Goal: Obtain resource: Obtain resource

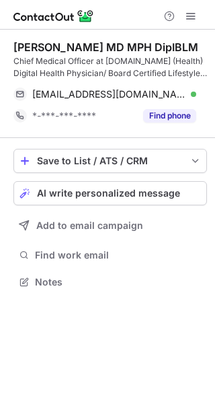
scroll to position [272, 215]
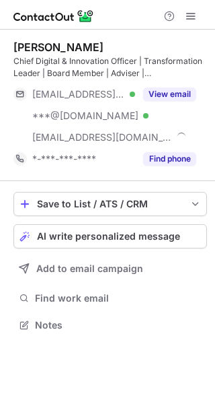
scroll to position [315, 215]
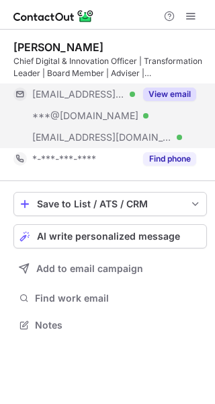
click at [168, 94] on button "View email" at bounding box center [169, 93] width 53 height 13
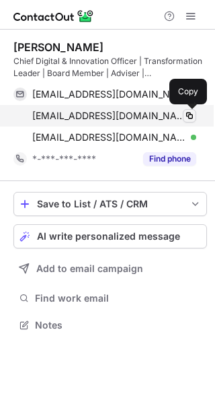
click at [189, 117] on span at bounding box center [189, 115] width 11 height 11
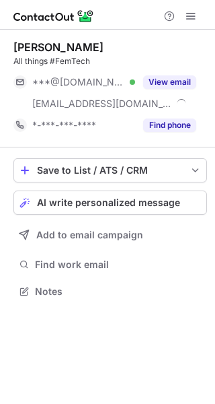
scroll to position [282, 215]
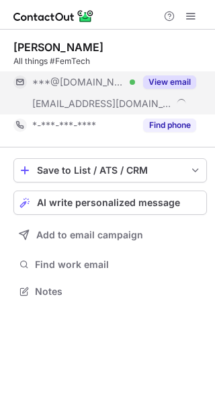
click at [169, 79] on button "View email" at bounding box center [169, 81] width 53 height 13
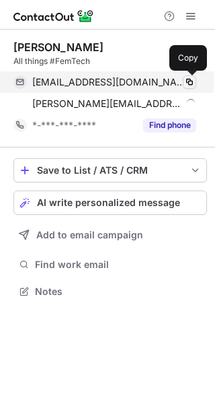
click at [187, 81] on span at bounding box center [189, 82] width 11 height 11
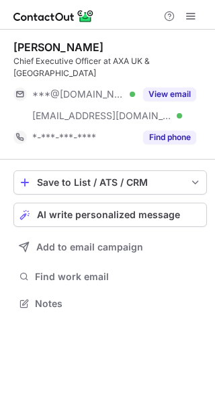
scroll to position [282, 215]
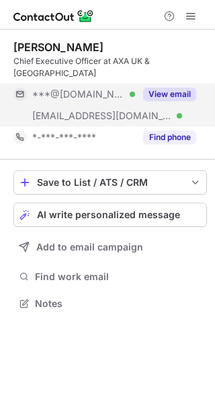
click at [176, 87] on button "View email" at bounding box center [169, 93] width 53 height 13
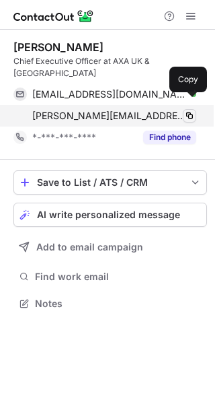
click at [186, 110] on span at bounding box center [189, 115] width 11 height 11
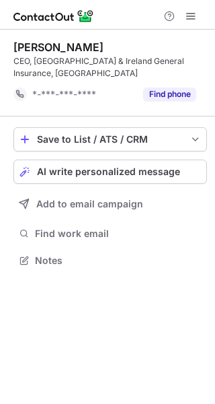
scroll to position [239, 215]
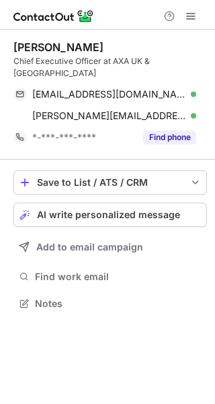
scroll to position [282, 215]
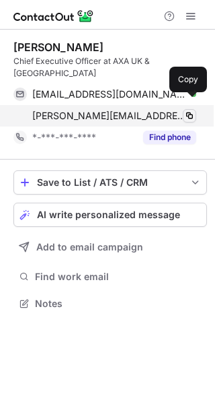
click at [188, 110] on span at bounding box center [189, 115] width 11 height 11
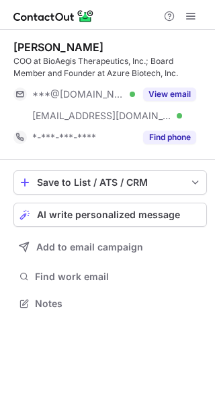
scroll to position [294, 215]
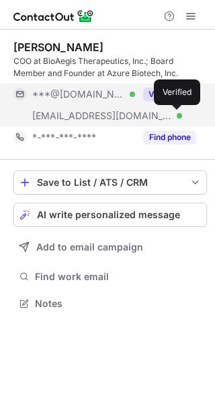
click at [178, 115] on div at bounding box center [179, 115] width 5 height 5
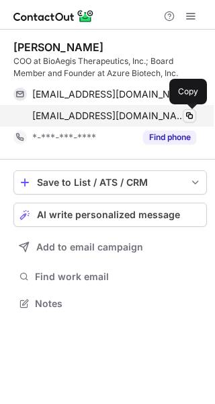
click at [187, 116] on span at bounding box center [189, 115] width 11 height 11
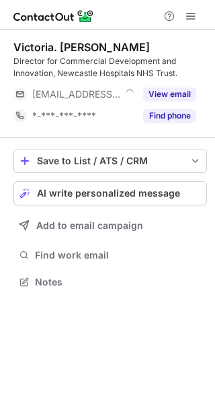
scroll to position [272, 215]
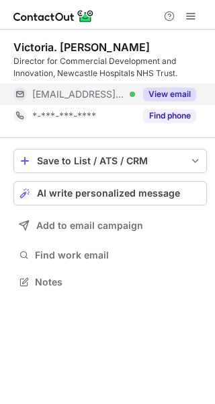
click at [174, 92] on button "View email" at bounding box center [169, 93] width 53 height 13
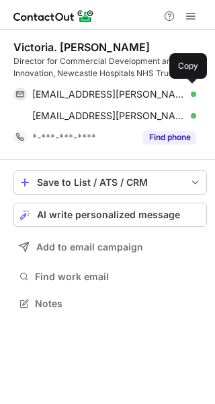
scroll to position [294, 215]
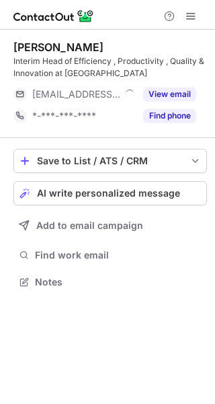
scroll to position [272, 215]
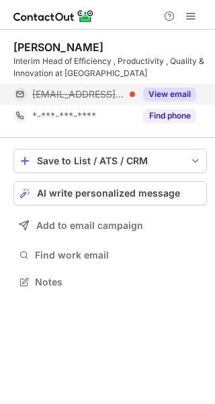
click at [173, 92] on button "View email" at bounding box center [169, 93] width 53 height 13
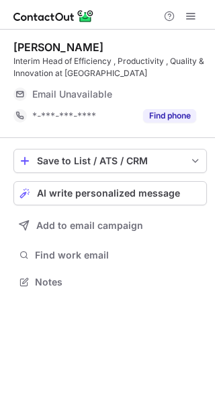
scroll to position [272, 215]
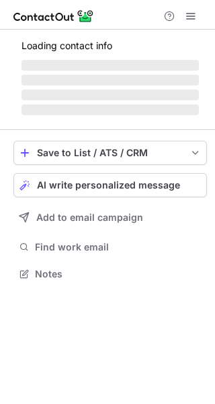
scroll to position [294, 215]
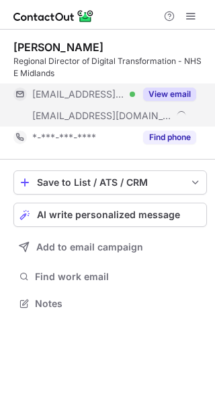
click at [170, 93] on button "View email" at bounding box center [169, 93] width 53 height 13
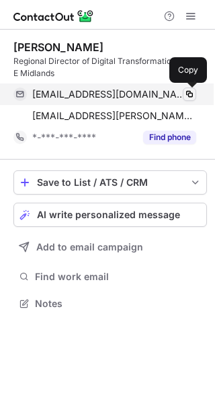
drag, startPoint x: 188, startPoint y: 92, endPoint x: 209, endPoint y: 99, distance: 21.9
click at [188, 92] on span at bounding box center [189, 94] width 11 height 11
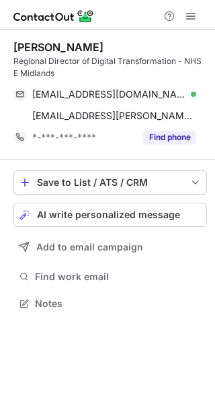
scroll to position [294, 215]
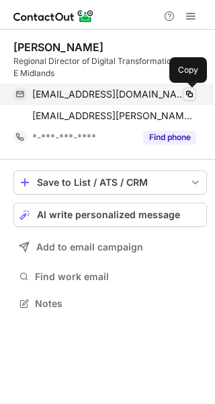
click at [192, 91] on span at bounding box center [189, 94] width 11 height 11
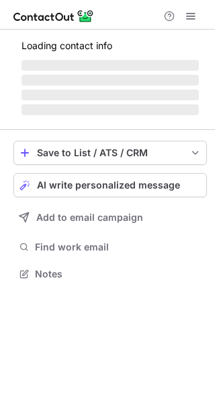
scroll to position [260, 215]
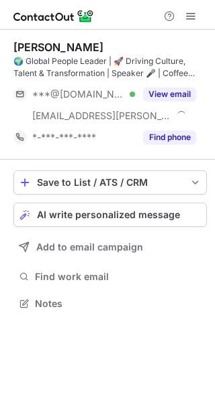
scroll to position [294, 215]
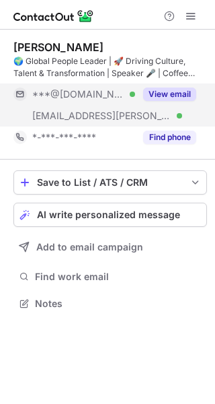
click at [178, 95] on button "View email" at bounding box center [169, 93] width 53 height 13
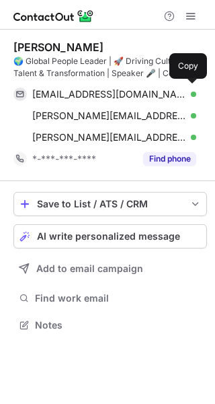
scroll to position [315, 215]
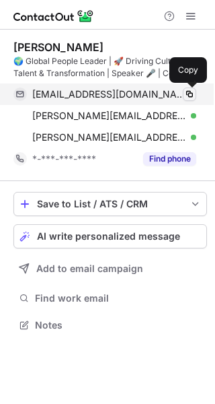
click at [187, 92] on span at bounding box center [189, 94] width 11 height 11
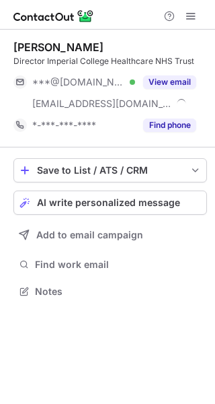
scroll to position [282, 215]
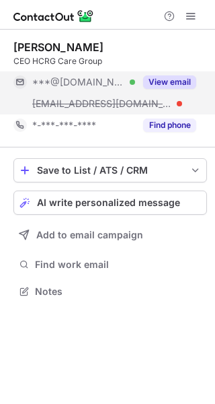
click at [174, 84] on button "View email" at bounding box center [169, 81] width 53 height 13
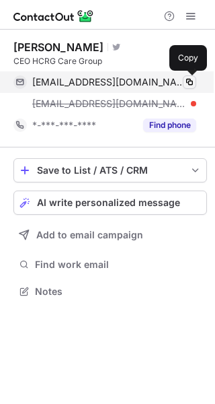
click at [189, 83] on span at bounding box center [189, 82] width 11 height 11
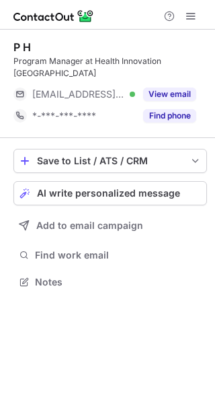
scroll to position [272, 215]
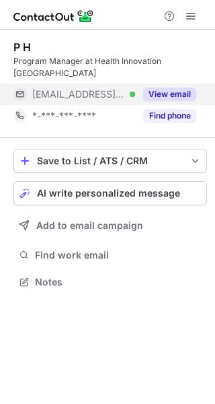
click at [175, 96] on button "View email" at bounding box center [169, 93] width 53 height 13
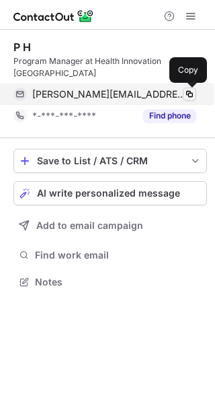
click at [195, 95] on button at bounding box center [189, 93] width 13 height 13
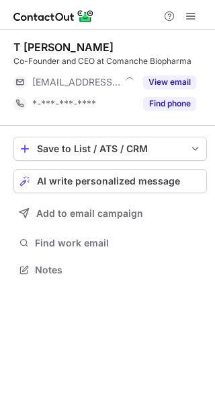
scroll to position [260, 215]
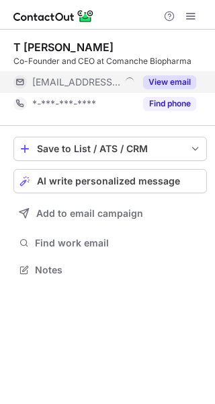
click at [174, 83] on button "View email" at bounding box center [169, 81] width 53 height 13
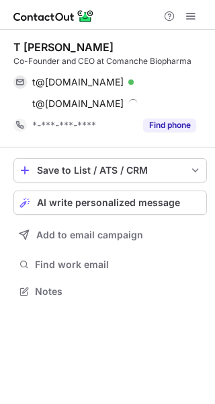
scroll to position [282, 215]
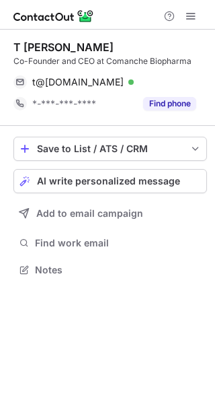
scroll to position [260, 215]
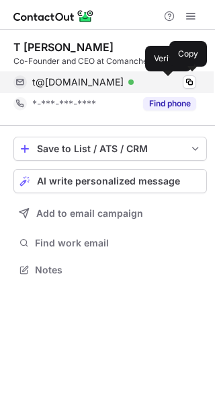
click at [134, 81] on div at bounding box center [130, 81] width 5 height 5
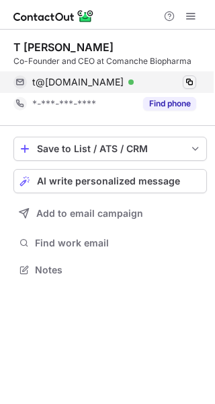
click at [190, 79] on span at bounding box center [189, 82] width 11 height 11
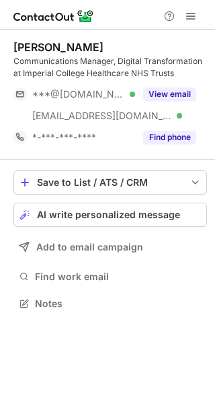
scroll to position [294, 215]
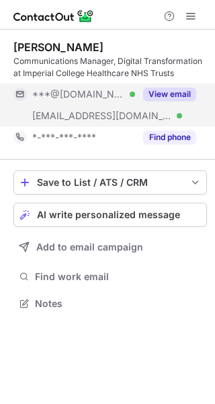
click at [172, 93] on button "View email" at bounding box center [169, 93] width 53 height 13
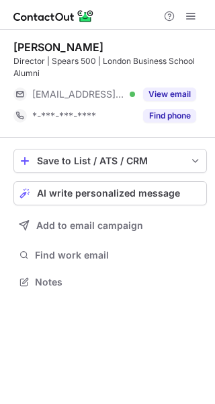
scroll to position [272, 215]
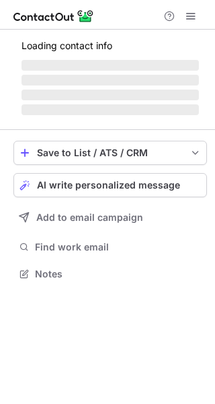
scroll to position [272, 215]
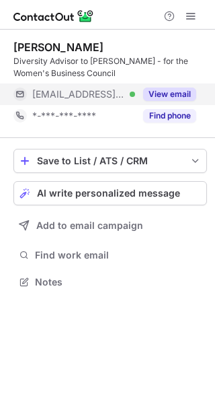
click at [179, 93] on button "View email" at bounding box center [169, 93] width 53 height 13
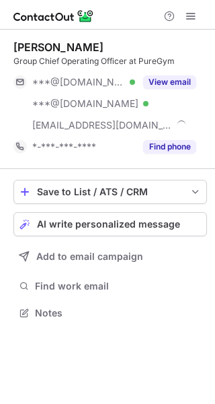
scroll to position [303, 215]
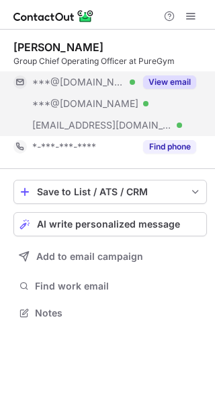
click at [181, 85] on button "View email" at bounding box center [169, 81] width 53 height 13
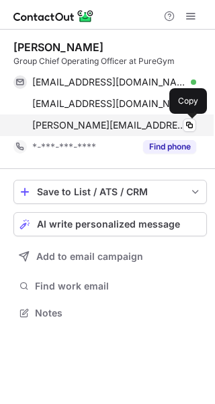
click at [194, 126] on span at bounding box center [189, 125] width 11 height 11
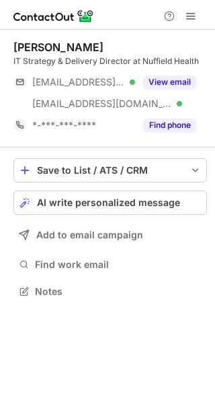
scroll to position [282, 215]
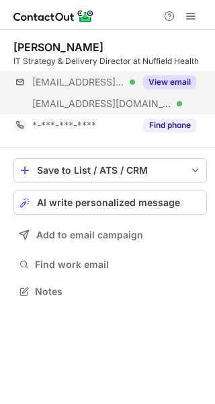
click at [148, 106] on div "***@rocketmail.com Verified ***@nuffieldhealth.com Verified View email" at bounding box center [110, 92] width 194 height 43
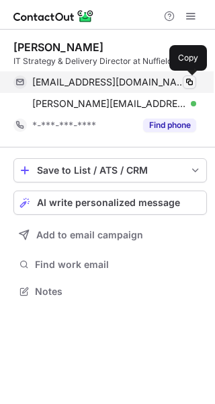
click at [184, 75] on button at bounding box center [189, 81] width 13 height 13
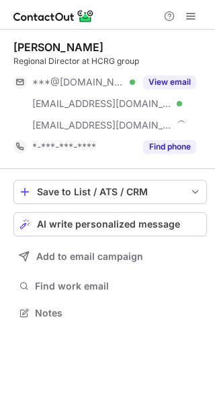
scroll to position [303, 215]
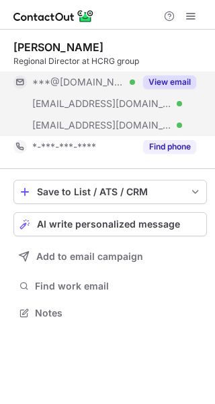
click at [185, 83] on button "View email" at bounding box center [169, 81] width 53 height 13
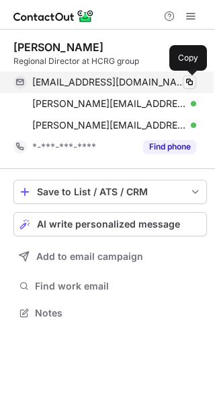
click at [187, 83] on span at bounding box center [189, 82] width 11 height 11
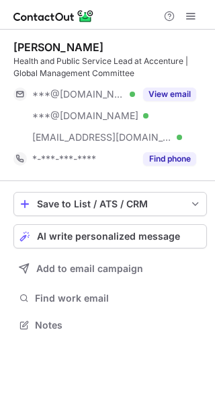
scroll to position [315, 215]
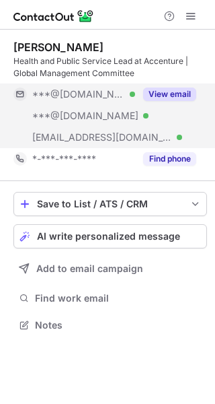
click at [184, 93] on button "View email" at bounding box center [169, 93] width 53 height 13
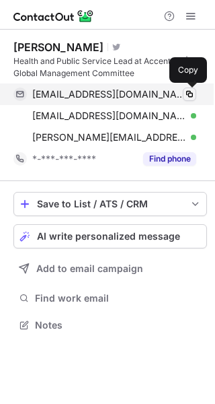
click at [187, 94] on span at bounding box center [189, 94] width 11 height 11
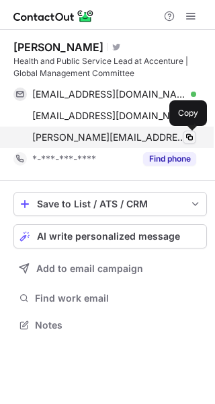
click at [186, 137] on span at bounding box center [189, 137] width 11 height 11
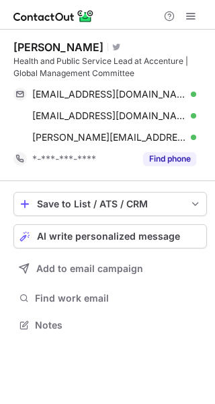
scroll to position [315, 215]
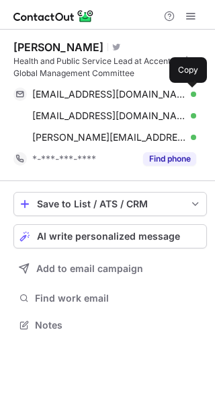
drag, startPoint x: 190, startPoint y: 93, endPoint x: 189, endPoint y: 169, distance: 76.7
click at [190, 93] on span at bounding box center [189, 94] width 11 height 11
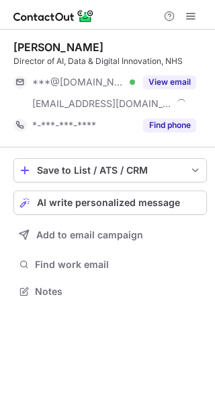
scroll to position [282, 215]
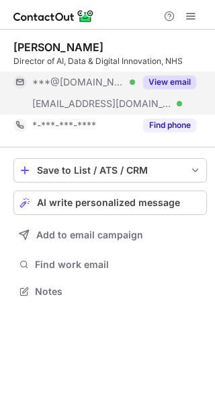
click at [169, 82] on button "View email" at bounding box center [169, 81] width 53 height 13
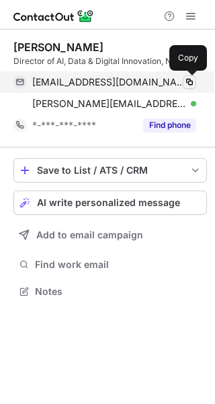
click at [188, 83] on span at bounding box center [189, 82] width 11 height 11
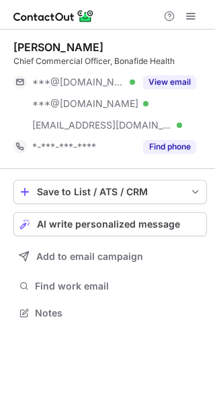
scroll to position [303, 215]
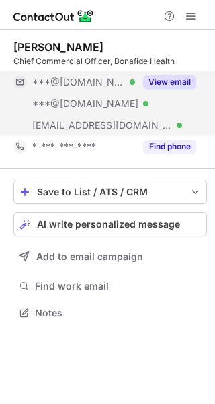
click at [180, 82] on button "View email" at bounding box center [169, 81] width 53 height 13
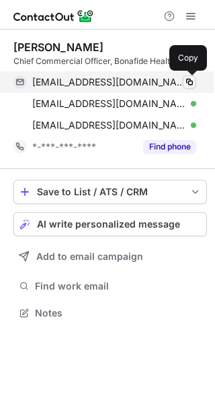
click at [184, 80] on span at bounding box center [189, 82] width 11 height 11
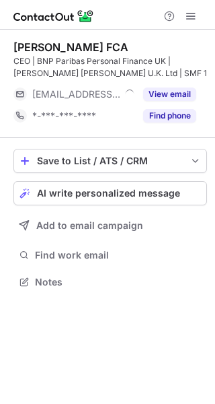
scroll to position [272, 215]
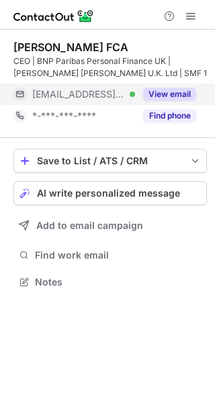
click at [180, 91] on button "View email" at bounding box center [169, 93] width 53 height 13
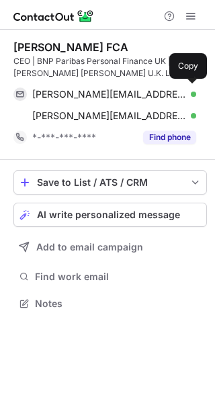
scroll to position [294, 215]
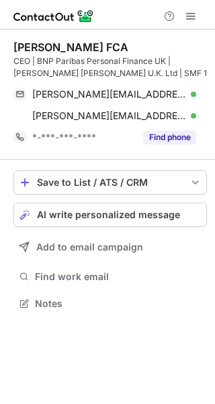
scroll to position [294, 215]
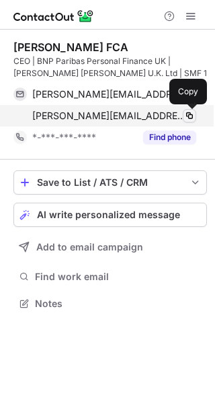
click at [194, 118] on span at bounding box center [189, 115] width 11 height 11
